Goal: Transaction & Acquisition: Purchase product/service

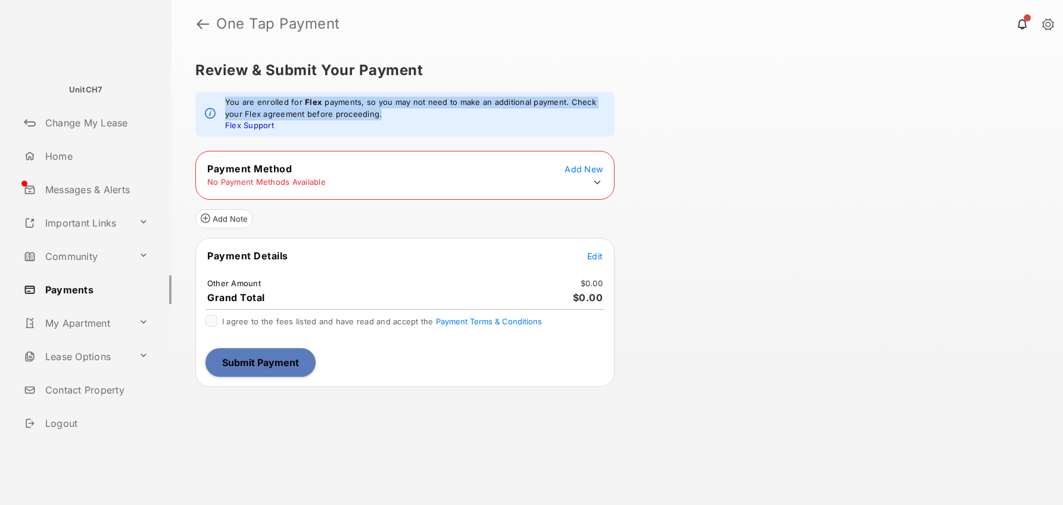
drag, startPoint x: 467, startPoint y: 83, endPoint x: 763, endPoint y: 119, distance: 297.6
click at [767, 116] on div "Review & Submit Your Payment You are enrolled for Flex payments, so you may not…" at bounding box center [618, 276] width 892 height 457
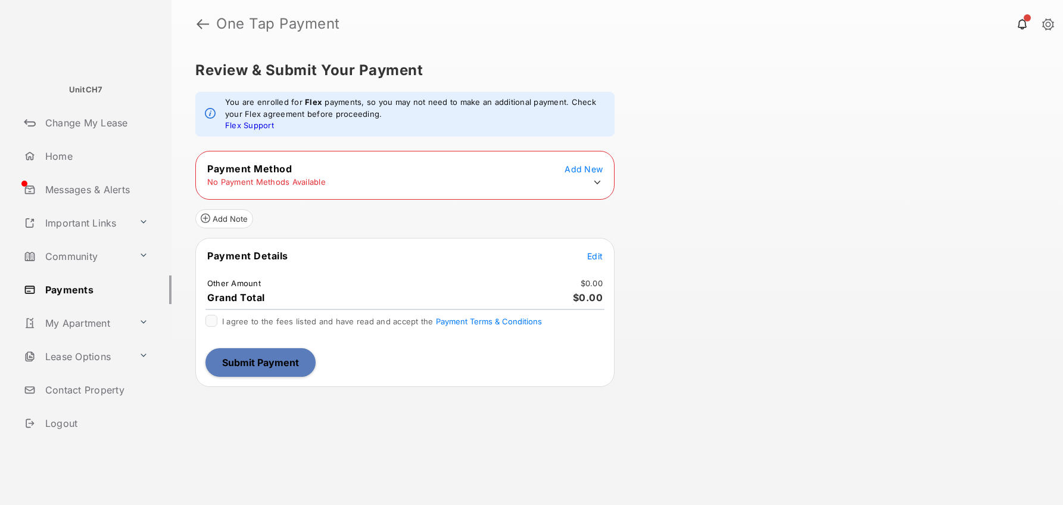
click at [692, 172] on div "Review & Submit Your Payment You are enrolled for Flex payments, so you may not…" at bounding box center [618, 276] width 892 height 457
click at [592, 168] on span "Add New" at bounding box center [584, 169] width 38 height 10
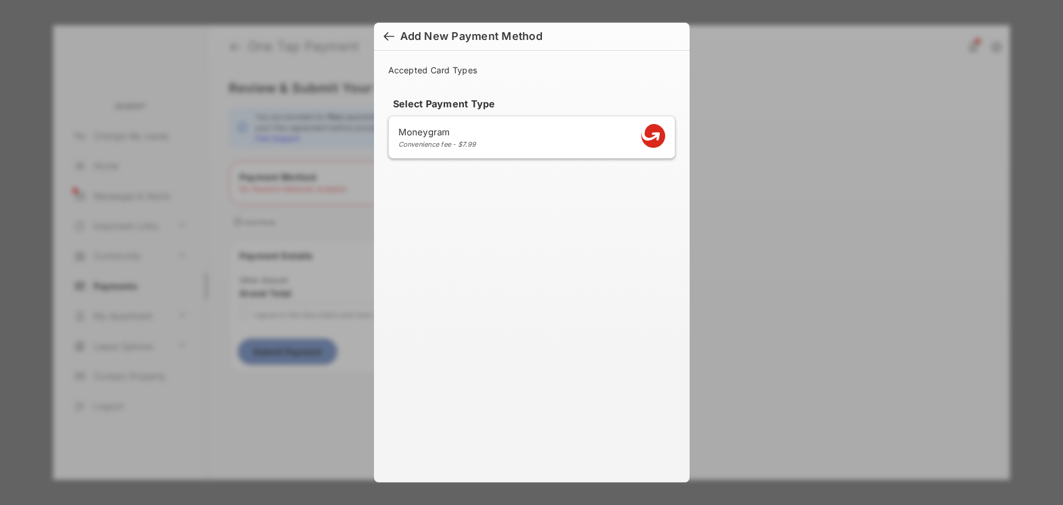
click at [394, 32] on div at bounding box center [389, 37] width 11 height 13
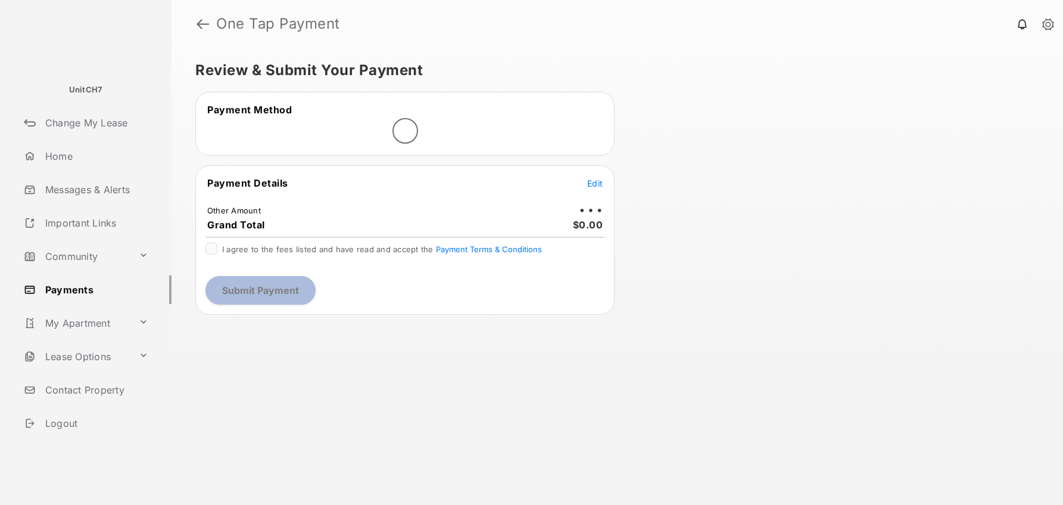
click at [595, 172] on div "Payment Details Edit Other Amount Grand Total $0.00 I agree to the fees listed …" at bounding box center [404, 240] width 419 height 150
click at [596, 178] on span "Edit" at bounding box center [594, 183] width 15 height 10
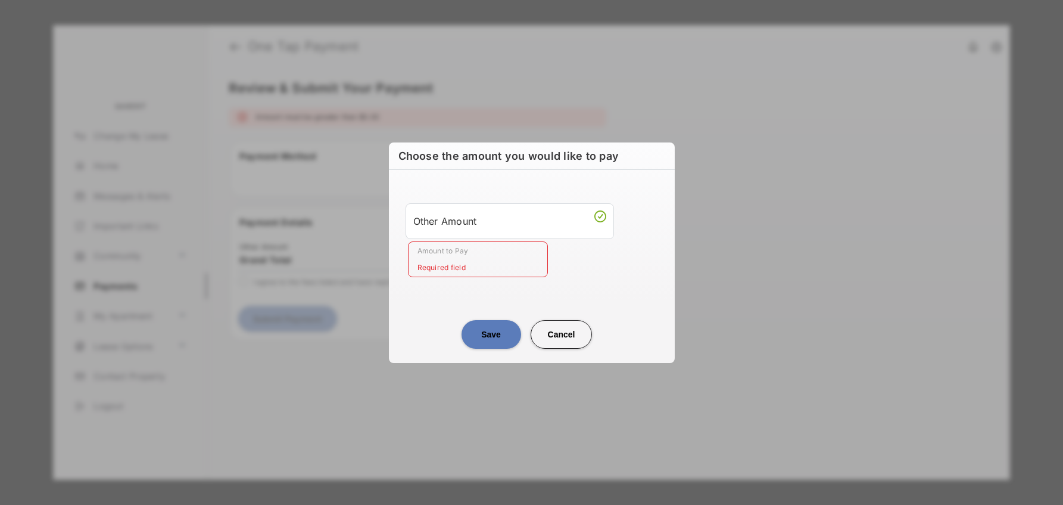
click at [572, 326] on button "Cancel" at bounding box center [562, 334] width 62 height 29
type input "**"
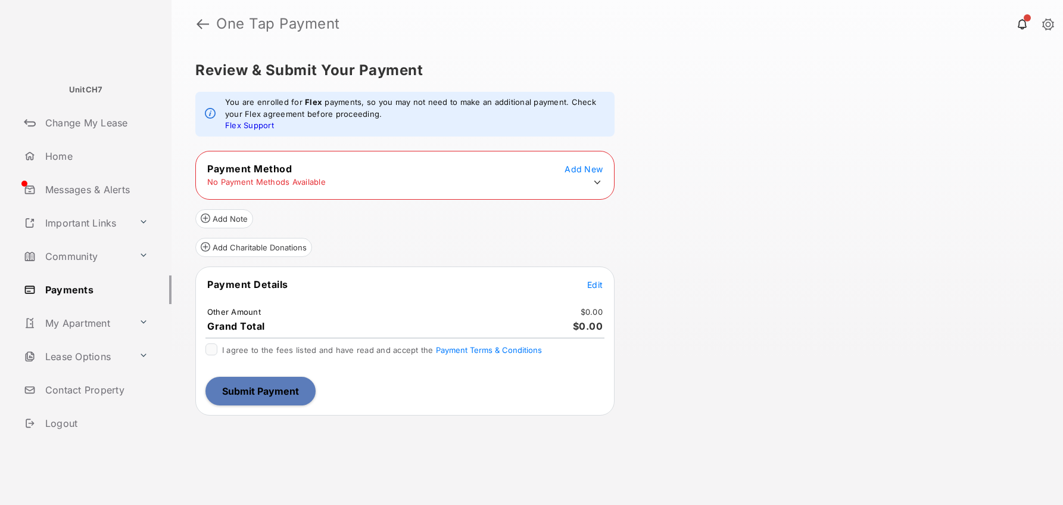
click at [578, 175] on table "Payment Method Add New No Payment Methods Available" at bounding box center [405, 175] width 418 height 29
click at [577, 172] on span "Add New" at bounding box center [584, 169] width 38 height 10
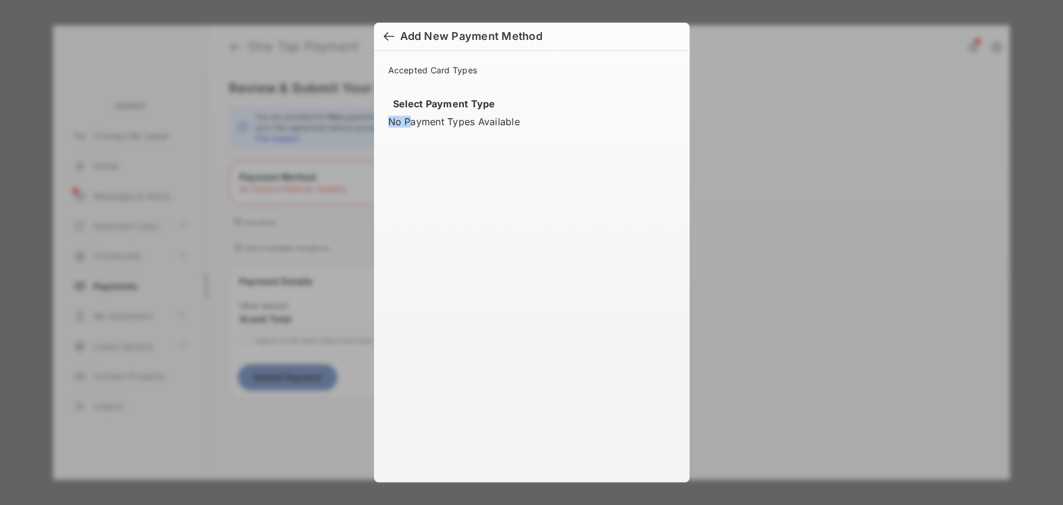
drag, startPoint x: 409, startPoint y: 123, endPoint x: 621, endPoint y: 112, distance: 211.7
click at [621, 112] on div "Select Payment Type No Payment Types Available" at bounding box center [531, 122] width 287 height 49
click at [381, 35] on h2 "Add New Payment Method" at bounding box center [532, 37] width 316 height 28
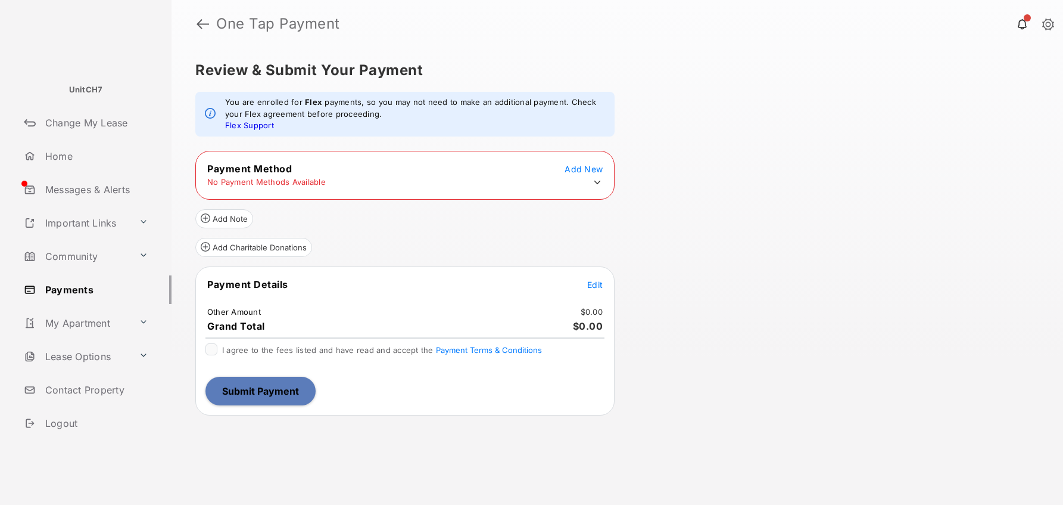
click at [586, 164] on span "Add New" at bounding box center [584, 169] width 38 height 10
